Goal: Transaction & Acquisition: Subscribe to service/newsletter

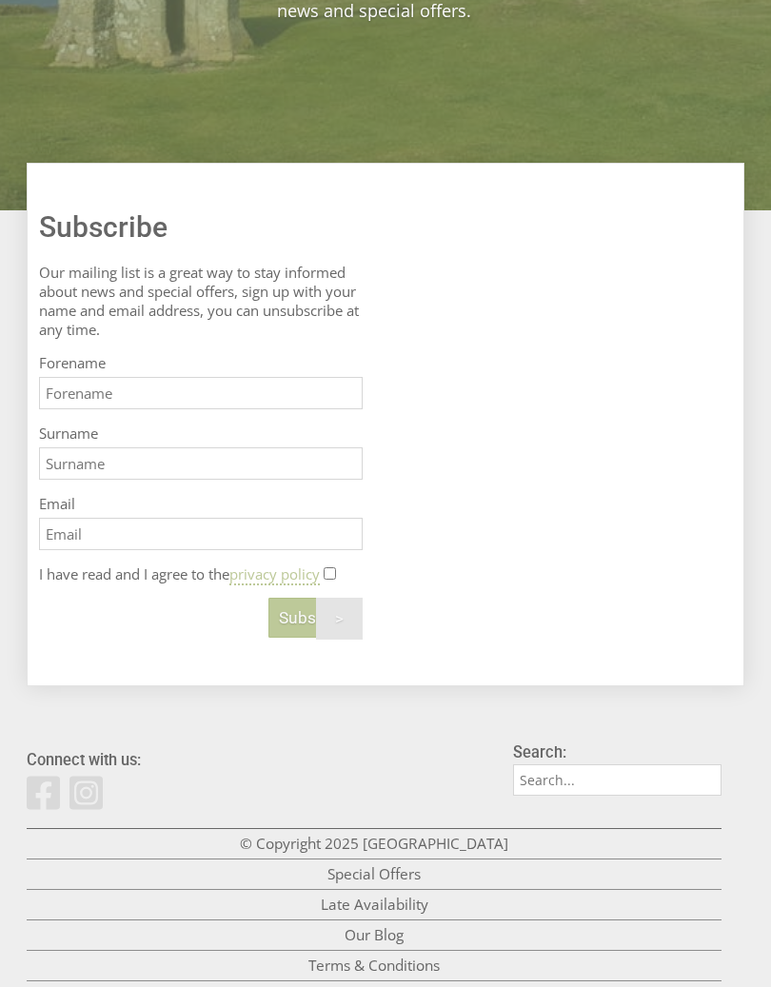
scroll to position [524, 0]
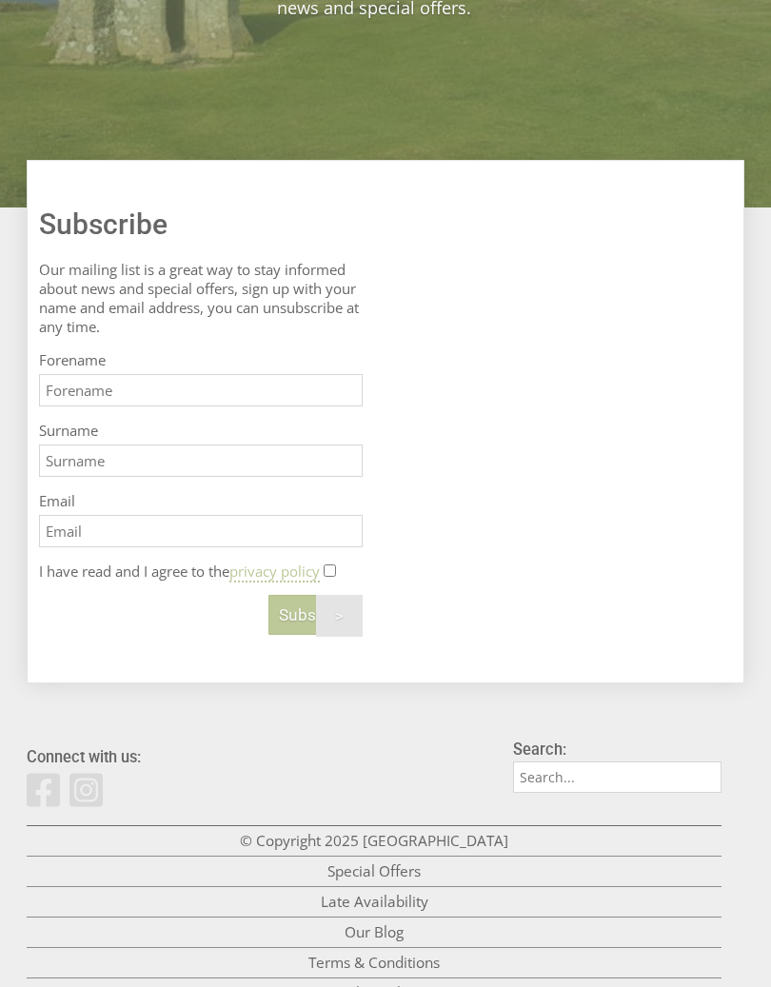
click at [324, 404] on input "Forename" at bounding box center [201, 391] width 324 height 32
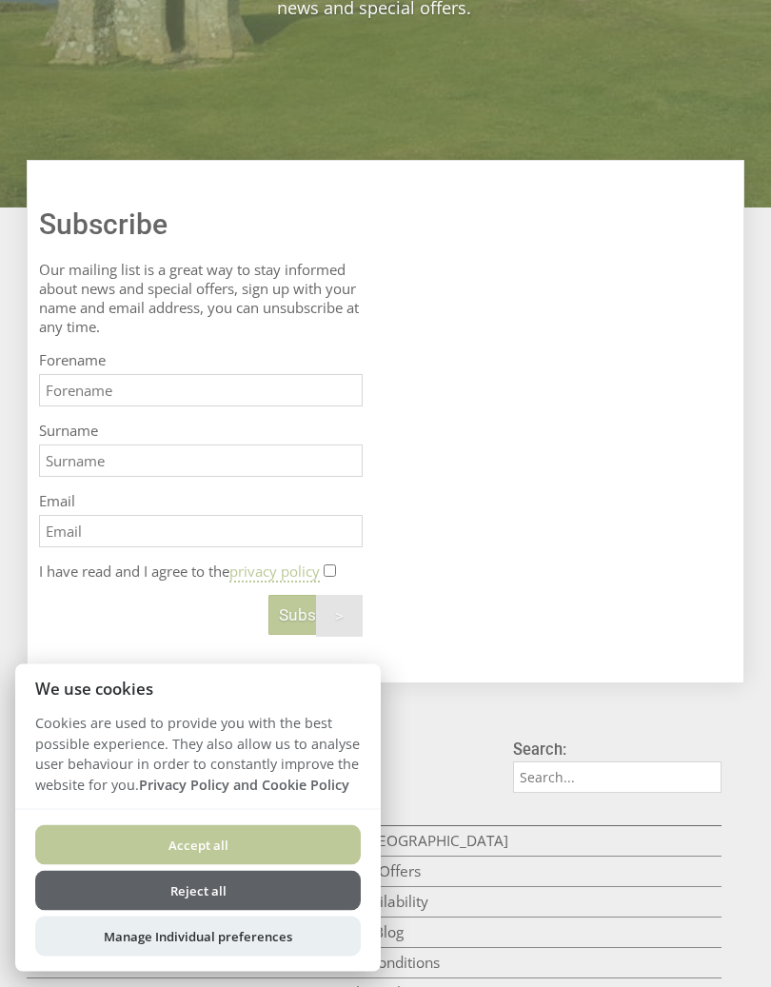
scroll to position [525, 0]
click at [307, 896] on button "Reject all" at bounding box center [197, 891] width 325 height 40
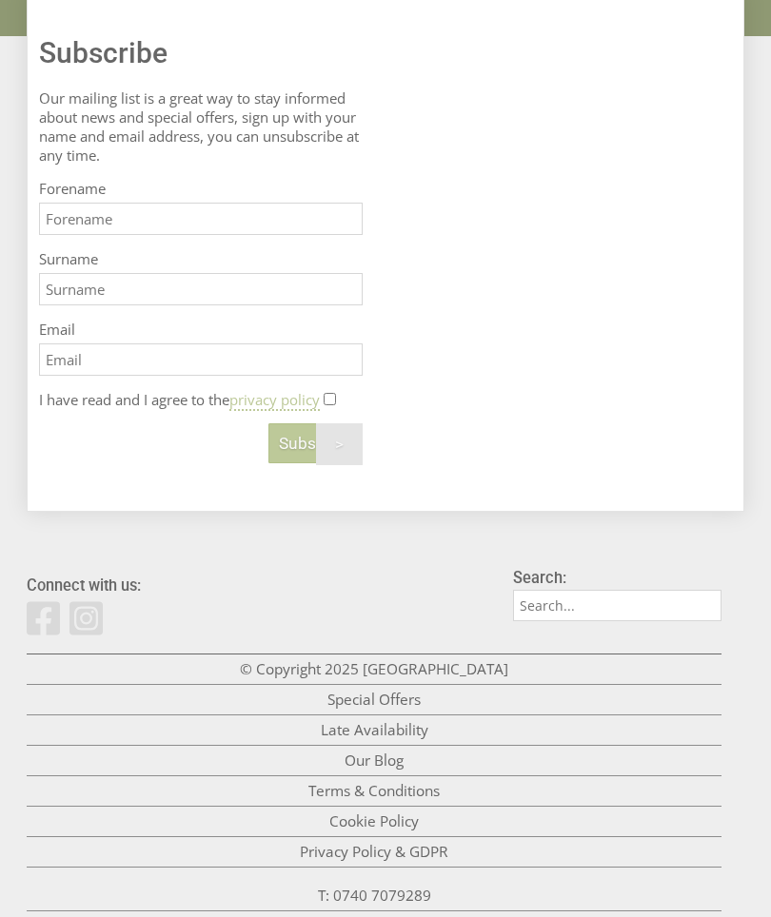
scroll to position [696, 0]
click at [346, 230] on input "Forename" at bounding box center [201, 220] width 324 height 32
type input "Cara"
click at [297, 306] on input "Surname" at bounding box center [201, 290] width 324 height 32
type input "Whitehead"
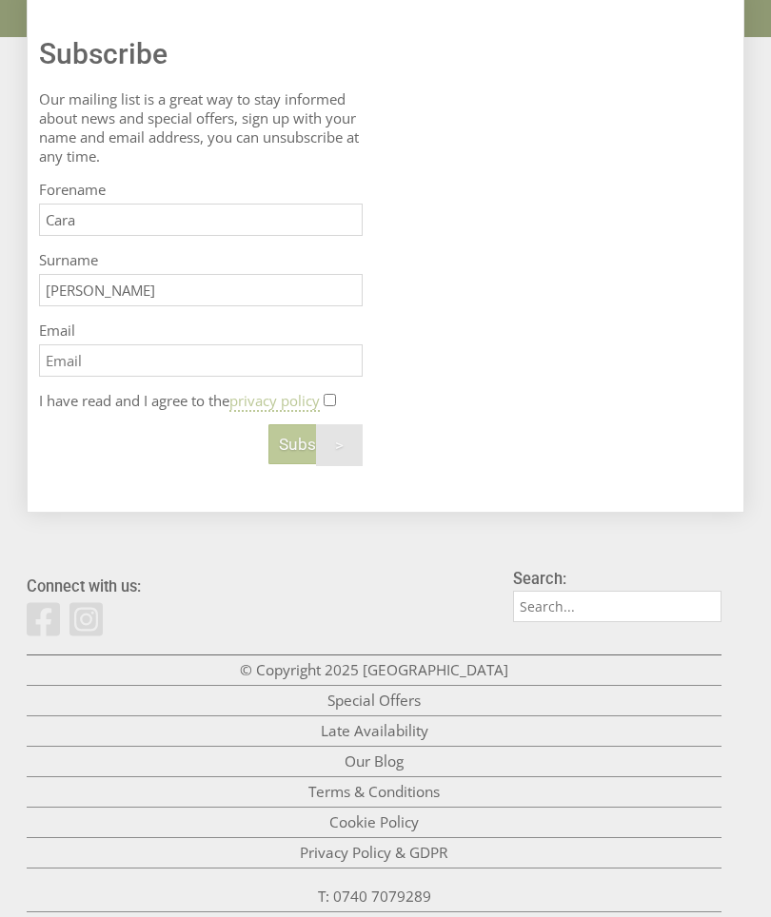
click at [309, 377] on input "Email" at bounding box center [201, 360] width 324 height 32
type input "cara150716@aol.com"
click at [336, 406] on input "I have read and I agree to the privacy policy" at bounding box center [330, 400] width 12 height 12
checkbox input "true"
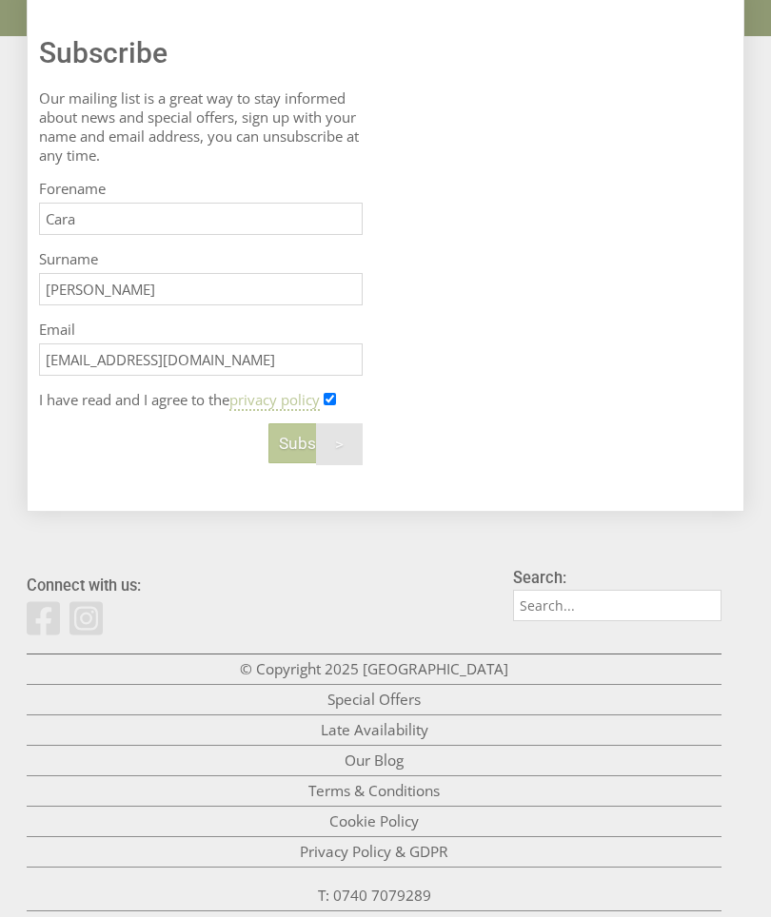
click at [330, 463] on button "Subscribe" at bounding box center [315, 443] width 94 height 40
